Goal: Information Seeking & Learning: Check status

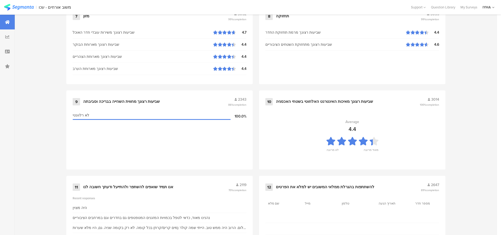
scroll to position [537, 0]
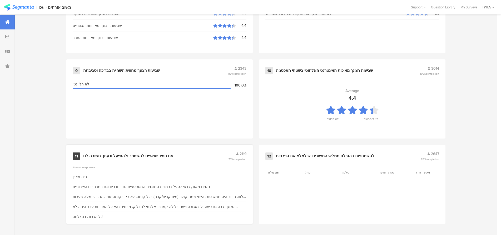
click at [85, 175] on div "היה מצוין" at bounding box center [80, 177] width 14 height 6
click at [83, 175] on div "היה מצוין" at bounding box center [80, 177] width 14 height 6
click at [112, 155] on div "אנו תמיד שואפים להשתפר ולהתייעל ודעתך חשובה לנו" at bounding box center [128, 156] width 90 height 5
